Goal: Task Accomplishment & Management: Manage account settings

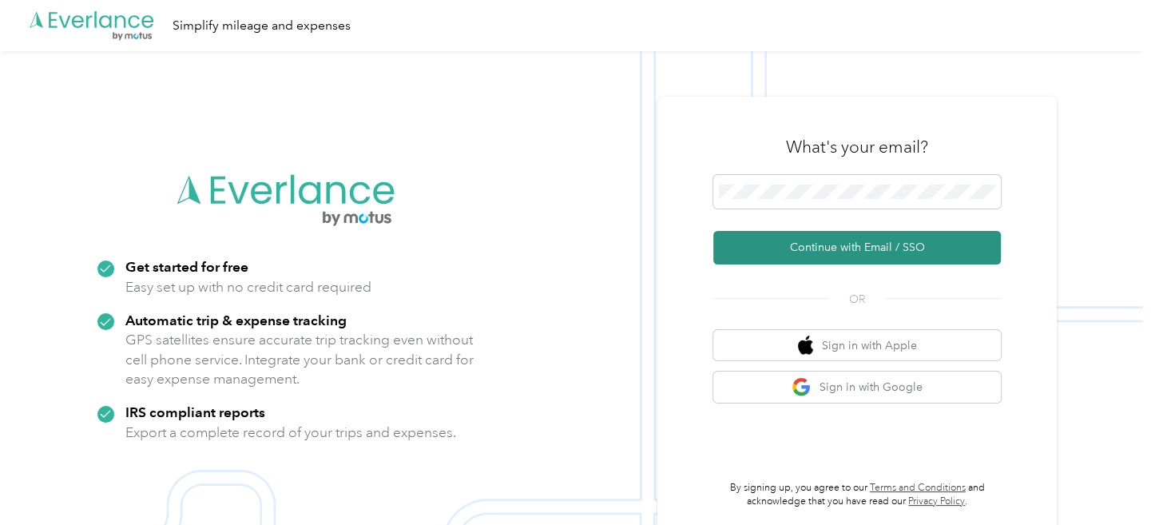
click at [879, 251] on button "Continue with Email / SSO" at bounding box center [856, 248] width 287 height 34
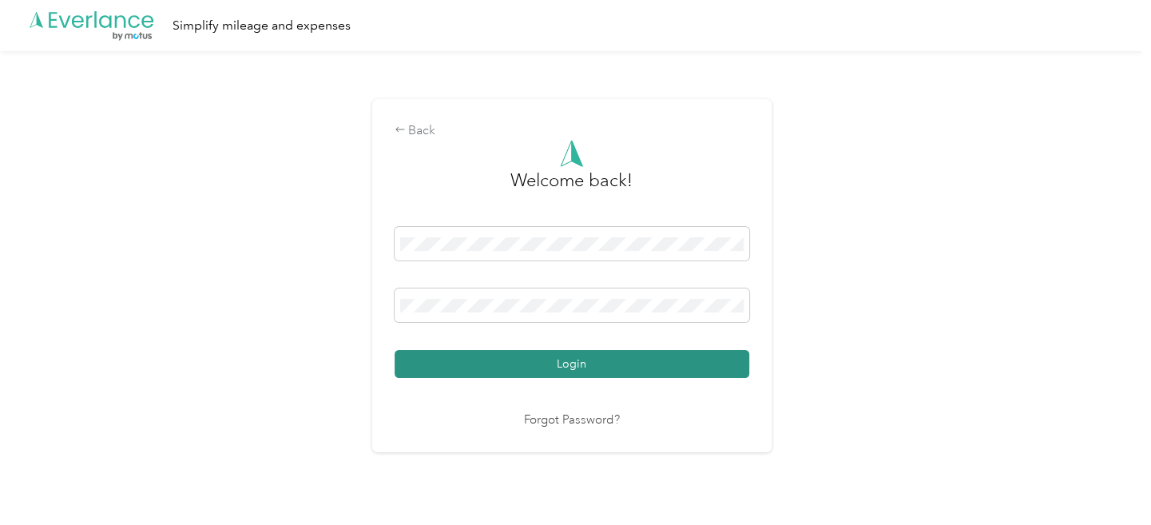
click at [613, 366] on button "Login" at bounding box center [571, 364] width 355 height 28
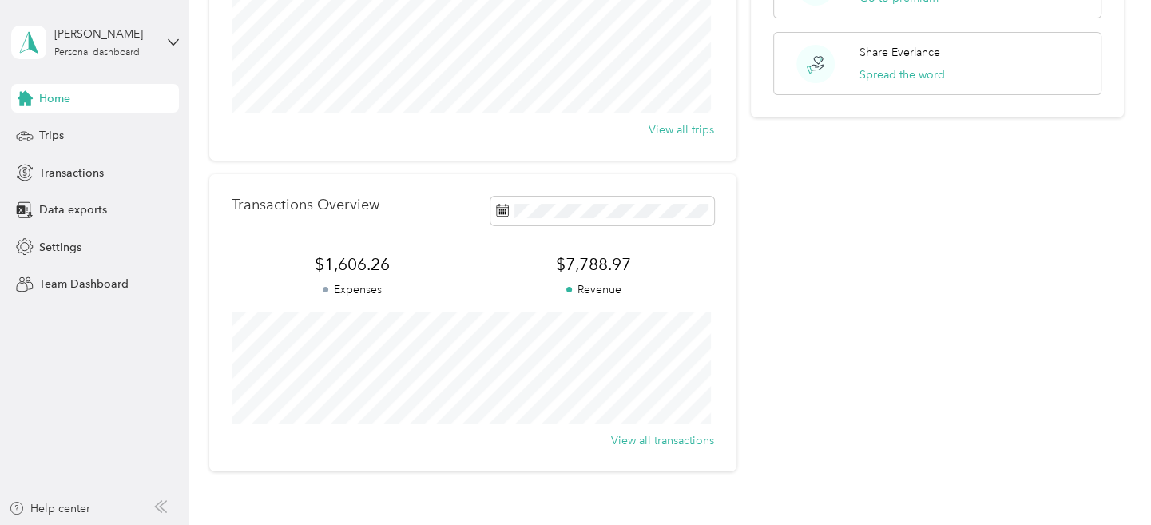
scroll to position [319, 0]
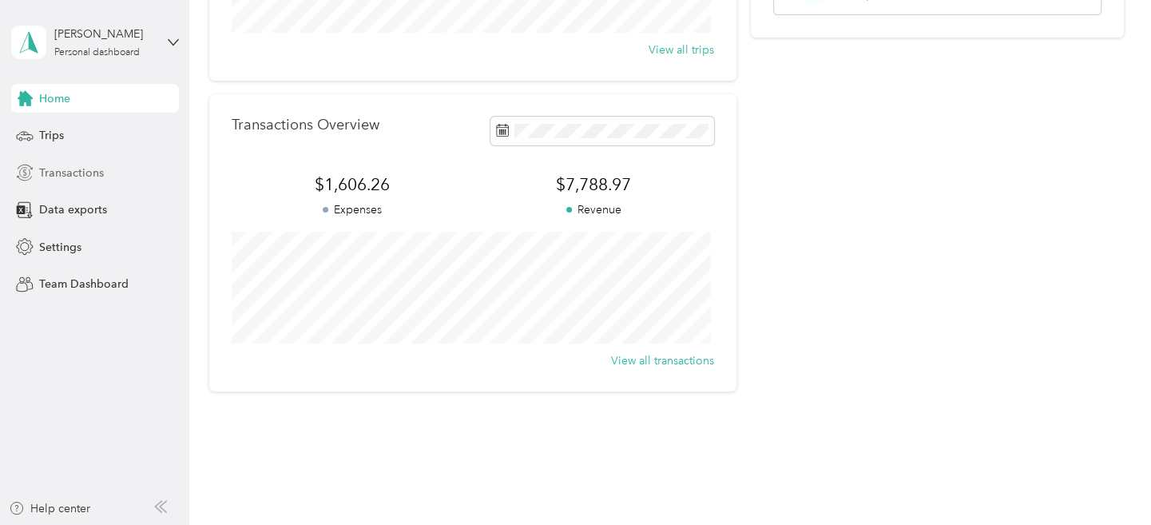
click at [78, 177] on span "Transactions" at bounding box center [71, 172] width 65 height 17
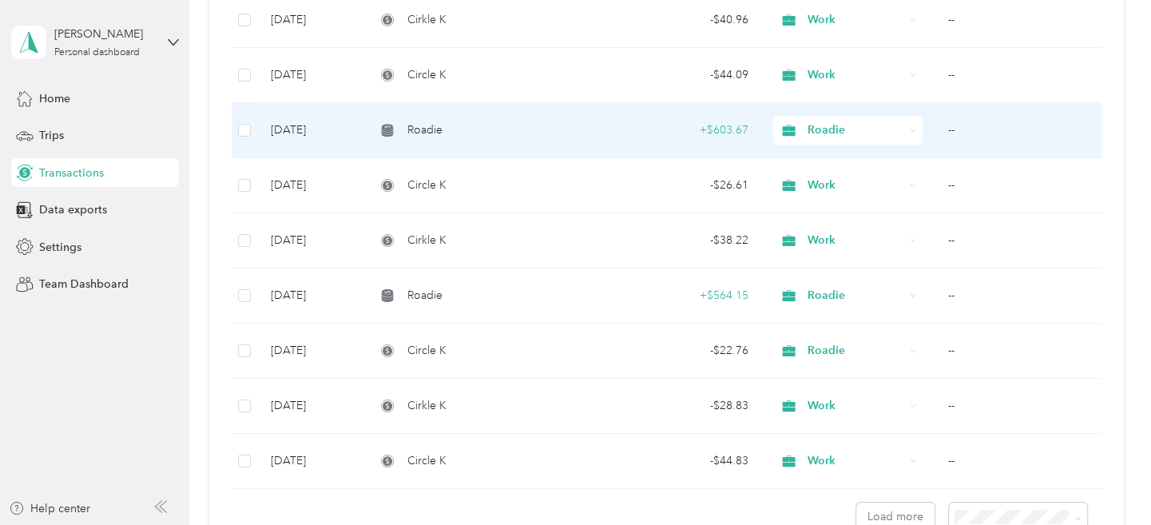
scroll to position [1198, 0]
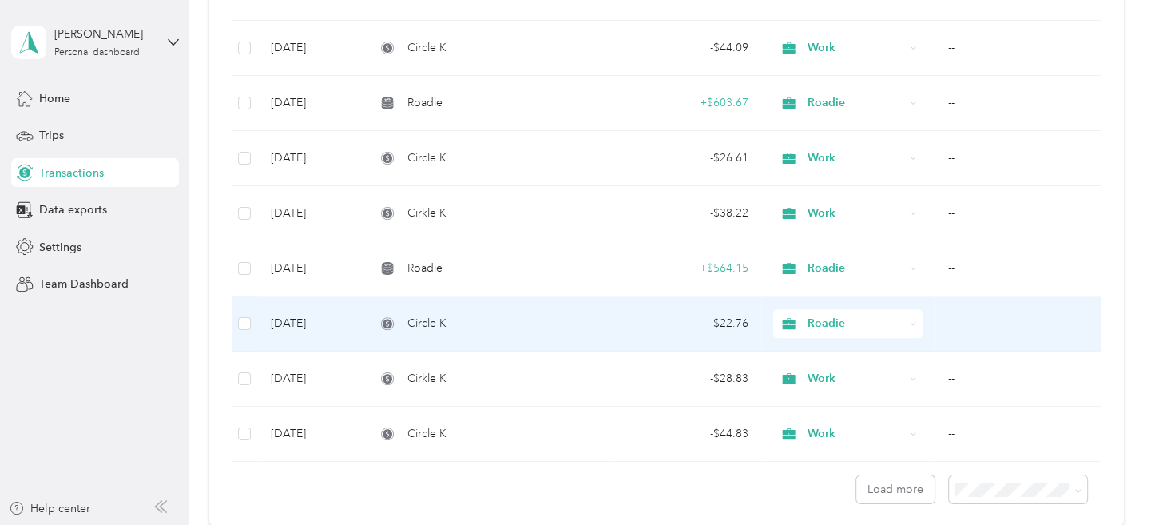
click at [786, 319] on icon at bounding box center [789, 323] width 13 height 11
drag, startPoint x: 785, startPoint y: 317, endPoint x: 1045, endPoint y: 257, distance: 267.1
click at [1045, 257] on td "--" at bounding box center [1018, 268] width 166 height 55
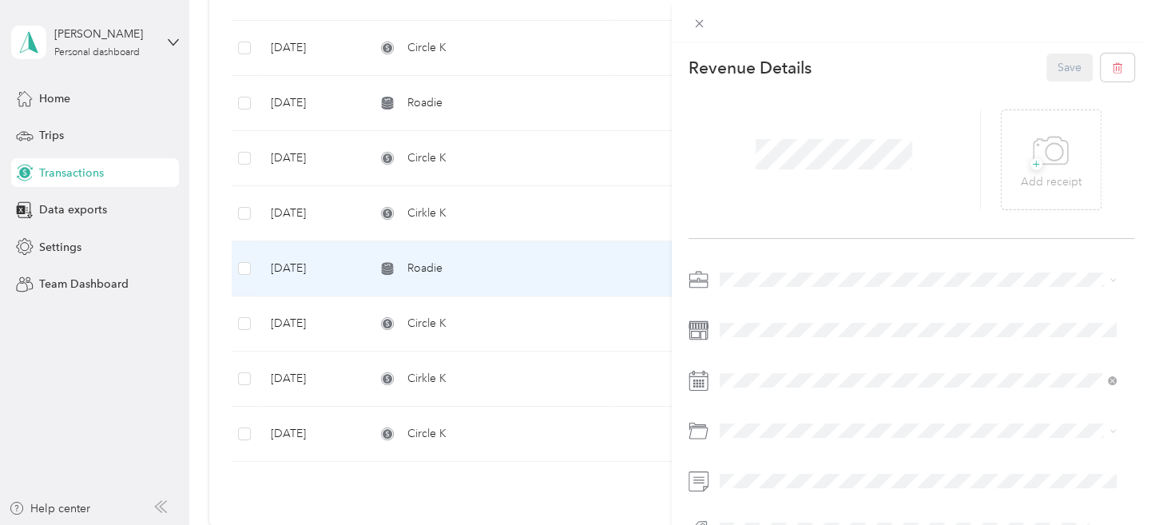
click at [557, 173] on div "This revenue cannot be edited because it is either under review, approved, or p…" at bounding box center [575, 262] width 1151 height 525
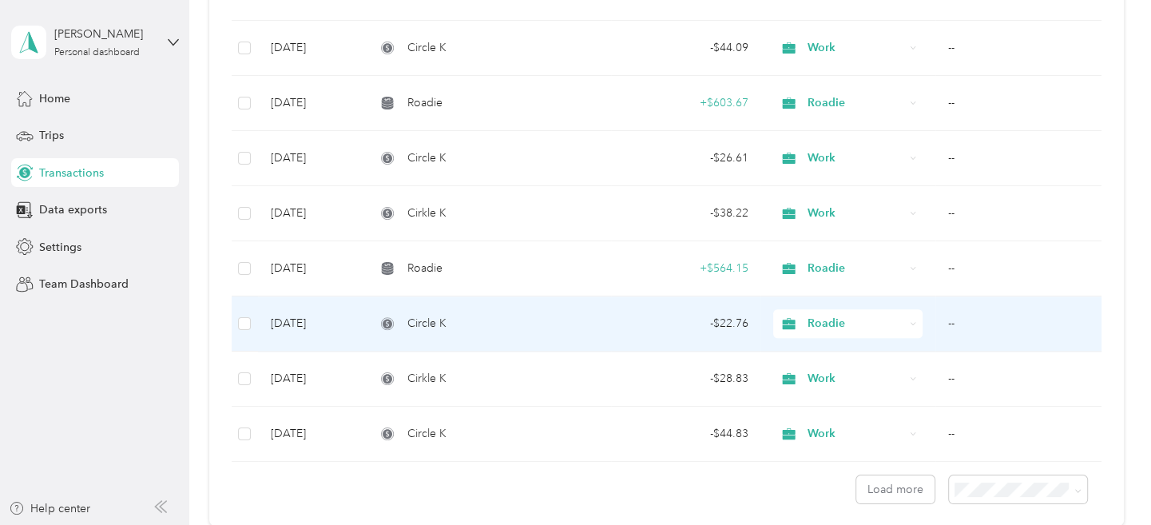
click at [533, 315] on div "Circle K" at bounding box center [487, 324] width 224 height 18
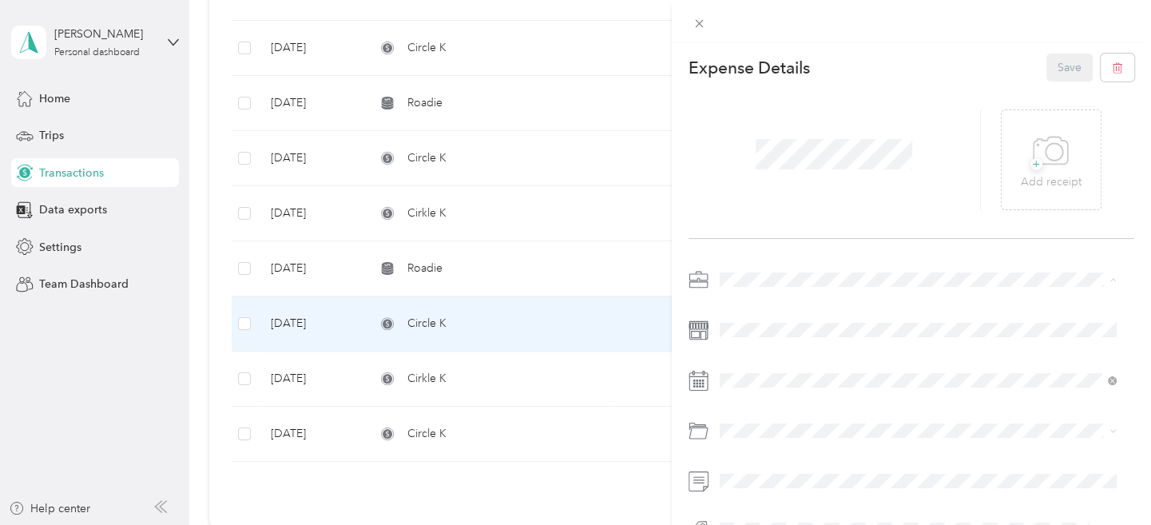
click at [743, 303] on span "Work" at bounding box center [737, 307] width 27 height 14
click at [1057, 68] on button "Save" at bounding box center [1069, 67] width 46 height 28
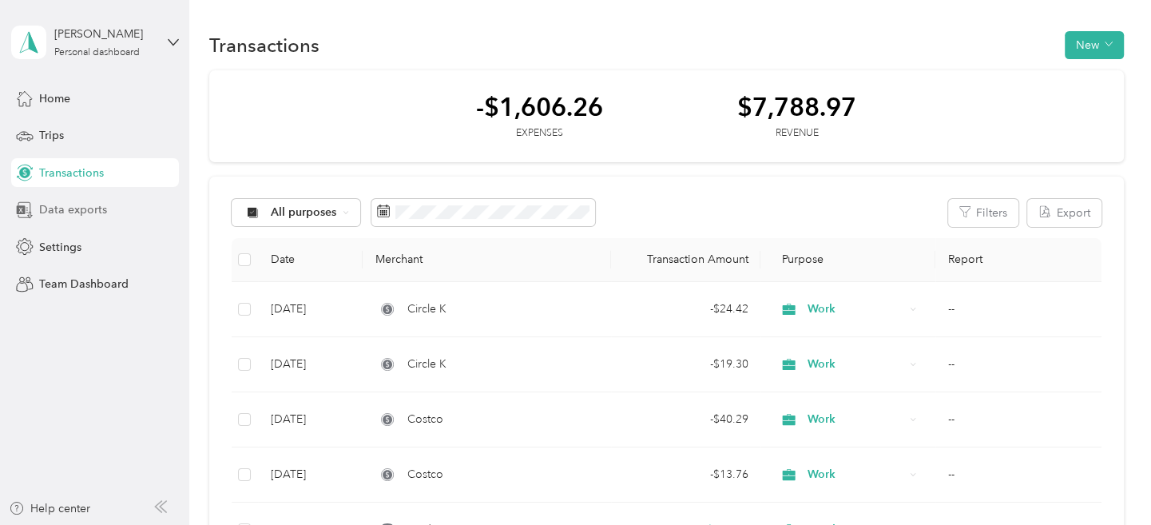
click at [72, 210] on span "Data exports" at bounding box center [73, 209] width 68 height 17
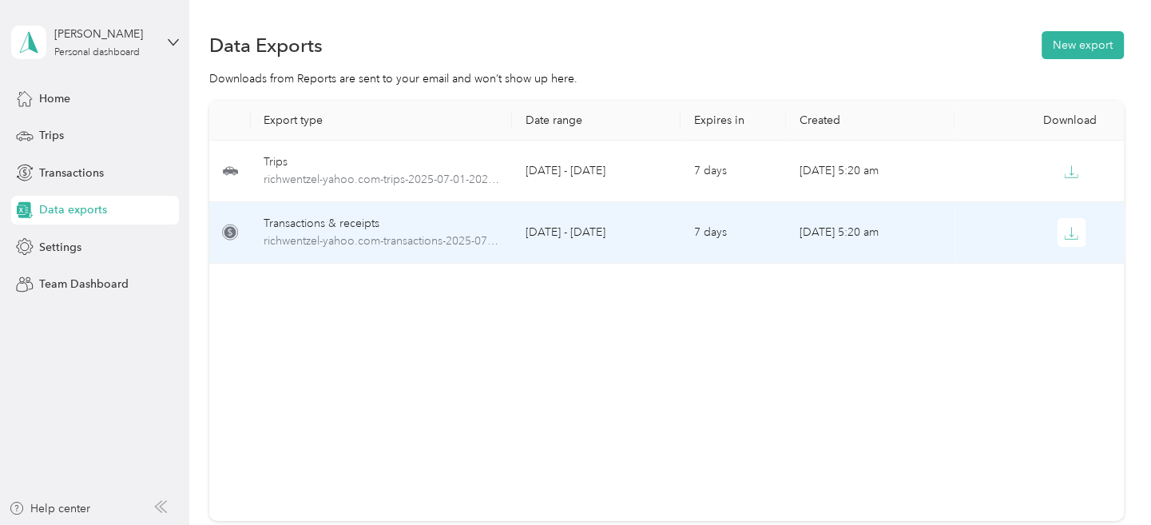
click at [603, 234] on td "[DATE] - [DATE]" at bounding box center [596, 232] width 168 height 61
click at [1068, 235] on icon "button" at bounding box center [1071, 233] width 14 height 14
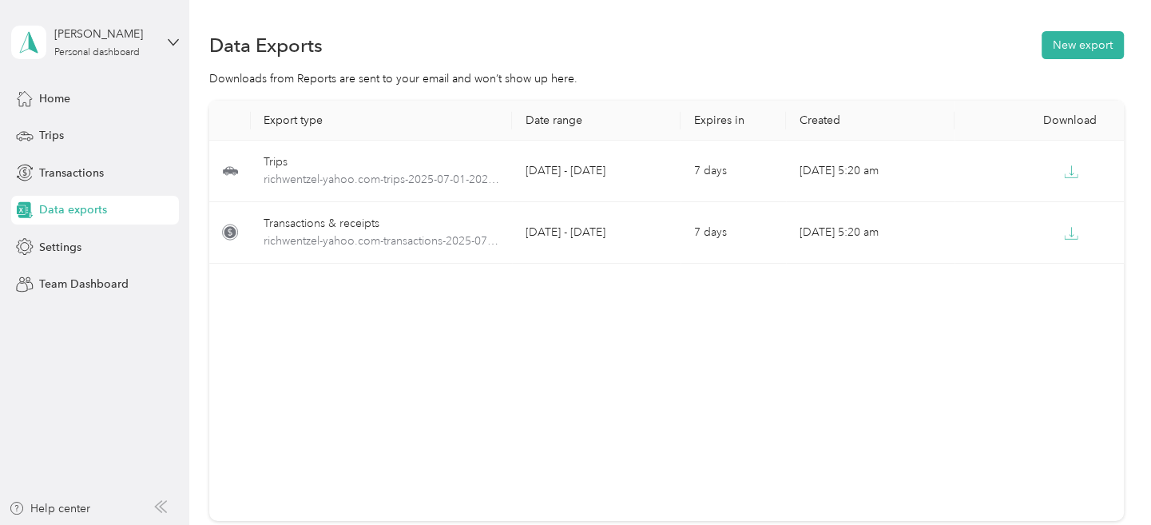
click at [783, 36] on div "Data Exports New export" at bounding box center [666, 45] width 914 height 34
click at [61, 173] on span "Transactions" at bounding box center [71, 172] width 65 height 17
